Goal: Task Accomplishment & Management: Manage account settings

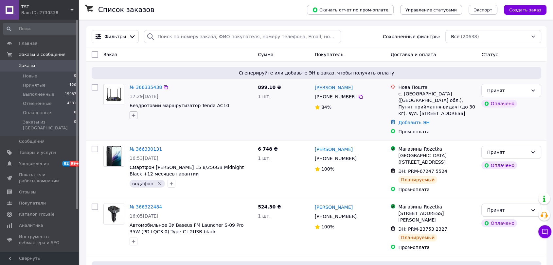
click at [132, 117] on icon "button" at bounding box center [133, 115] width 5 height 5
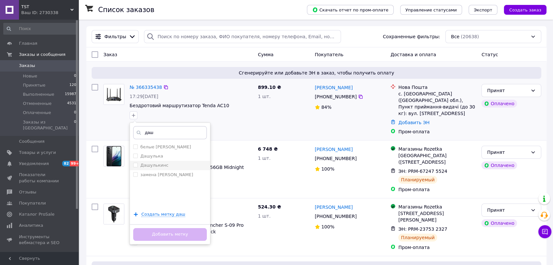
type input "даш"
click at [164, 166] on label "Дашулькинс" at bounding box center [154, 165] width 28 height 5
checkbox input "true"
click at [190, 233] on button "Добавить метку" at bounding box center [170, 234] width 74 height 13
